Goal: Understand process/instructions: Learn how to perform a task or action

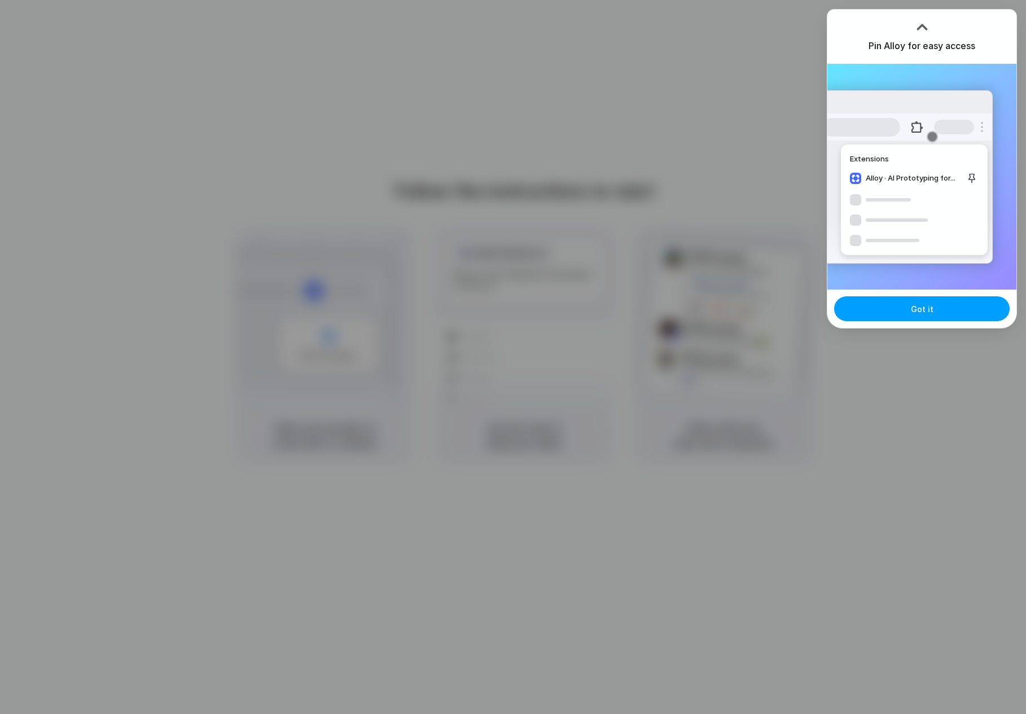
click at [939, 308] on button "Got it" at bounding box center [923, 308] width 176 height 25
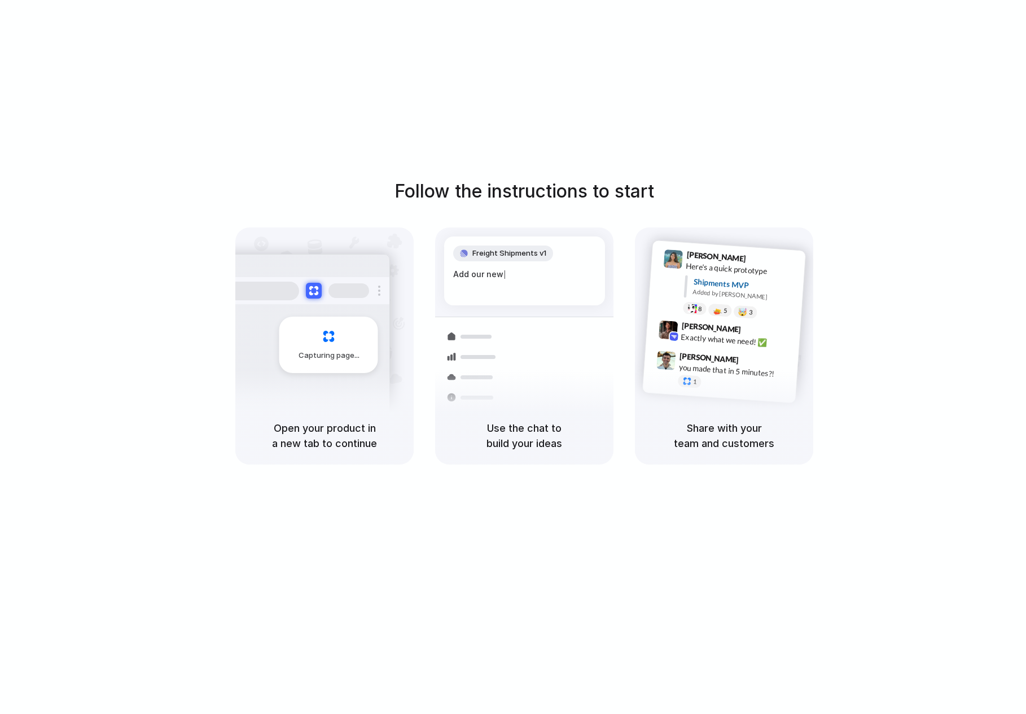
click at [150, 217] on div "Follow the instructions to start Capturing page Open your product in a new tab …" at bounding box center [524, 321] width 1026 height 287
click at [340, 385] on div "Capturing page" at bounding box center [305, 340] width 171 height 173
